Goal: Information Seeking & Learning: Learn about a topic

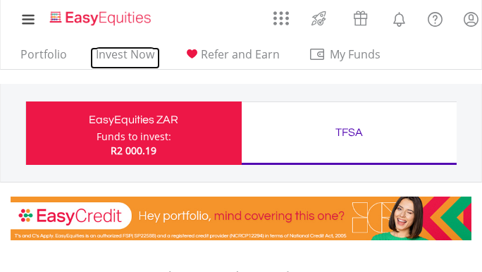
click at [116, 56] on link "Invest Now" at bounding box center [125, 58] width 70 height 22
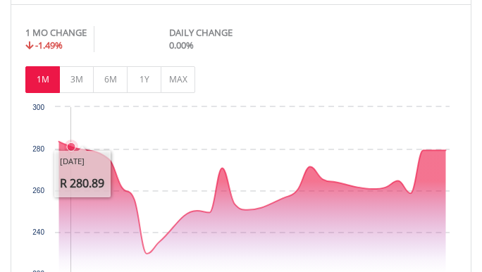
scroll to position [605, 0]
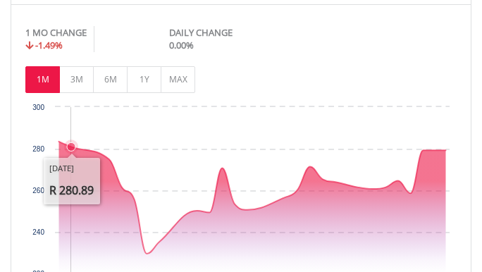
click at [75, 82] on button "3M" at bounding box center [76, 79] width 35 height 27
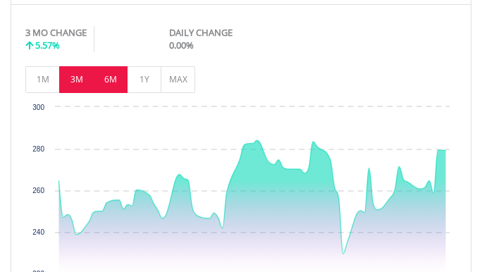
click at [109, 78] on button "6M" at bounding box center [110, 79] width 35 height 27
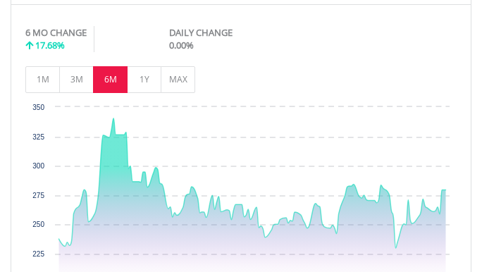
click at [142, 78] on button "1Y" at bounding box center [144, 79] width 35 height 27
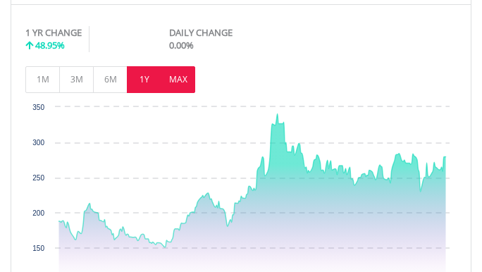
click at [182, 82] on button "MAX" at bounding box center [178, 79] width 35 height 27
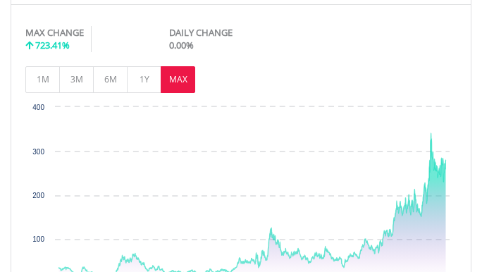
click at [67, 78] on button "3M" at bounding box center [76, 79] width 35 height 27
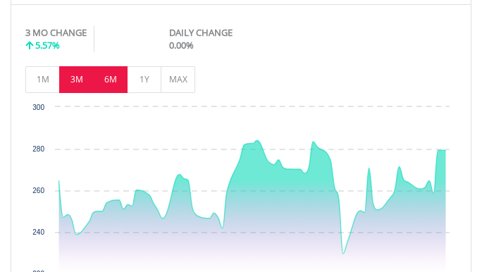
click at [103, 80] on button "6M" at bounding box center [110, 79] width 35 height 27
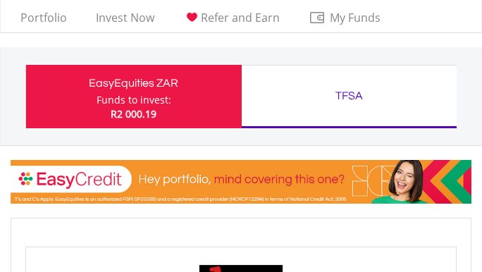
scroll to position [0, 0]
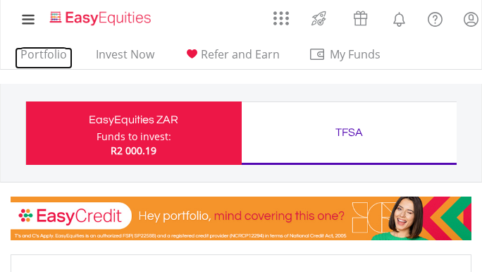
click at [39, 55] on link "Portfolio" at bounding box center [44, 58] width 58 height 22
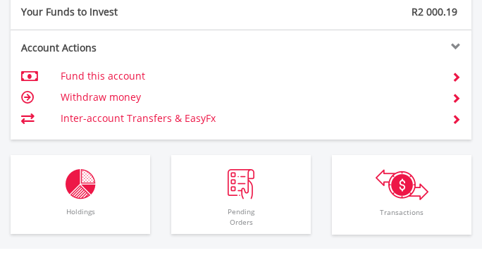
scroll to position [1188, 0]
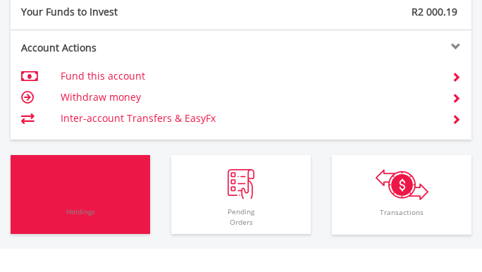
click at [80, 195] on img "button" at bounding box center [81, 184] width 30 height 30
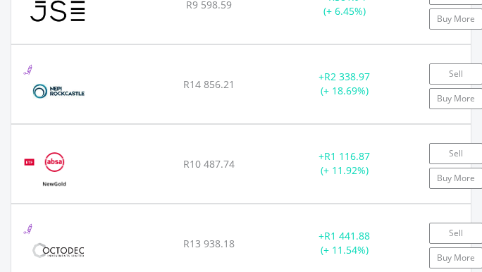
scroll to position [2773, 0]
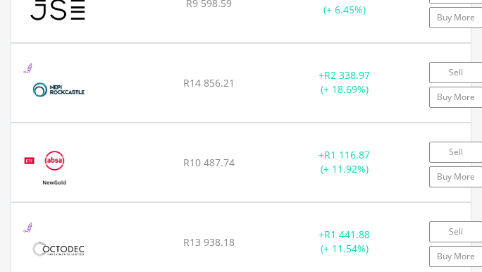
click at [278, 137] on div "﻿ NewGold ETF R9 370.87 R10 487.74 R587.83 + R1 116.87 (+ 11.92%) Sell Buy More" at bounding box center [241, 162] width 460 height 78
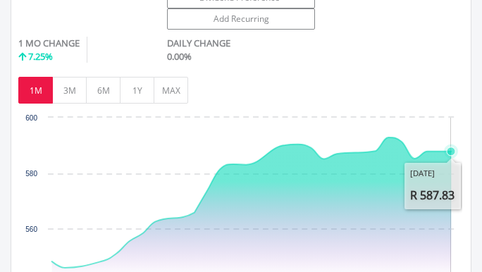
scroll to position [3247, 0]
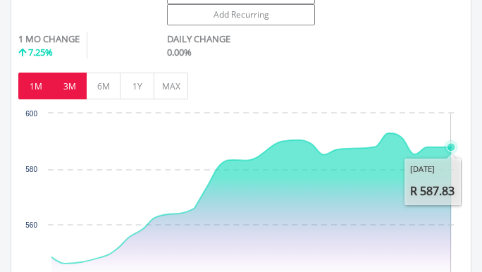
click at [68, 86] on button "3M" at bounding box center [69, 86] width 35 height 27
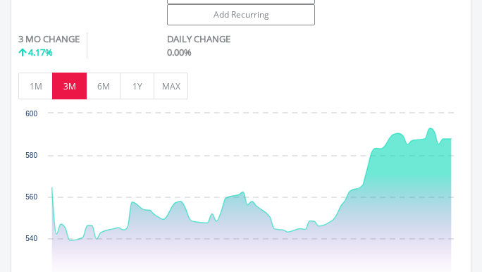
click at [172, 82] on button "MAX" at bounding box center [171, 86] width 35 height 27
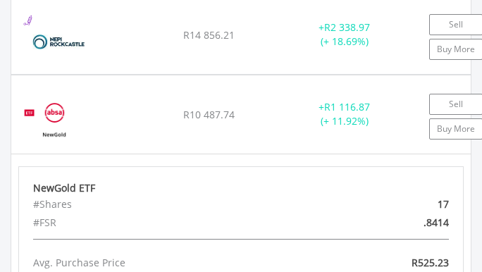
scroll to position [2823, 0]
